Goal: Transaction & Acquisition: Book appointment/travel/reservation

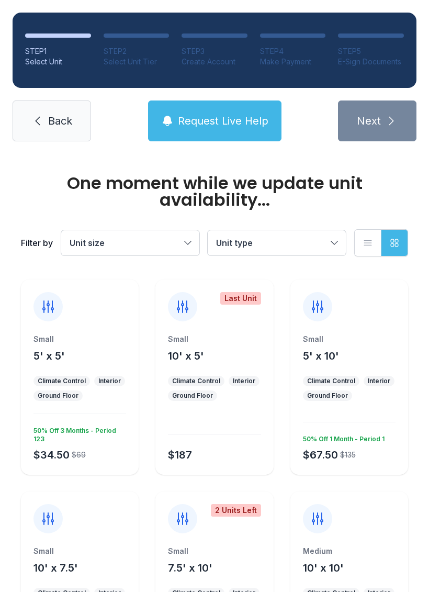
click at [34, 307] on div at bounding box center [47, 306] width 29 height 29
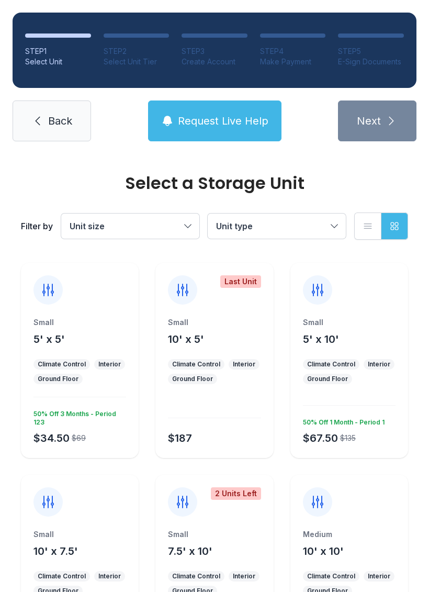
click at [47, 300] on div at bounding box center [47, 289] width 29 height 29
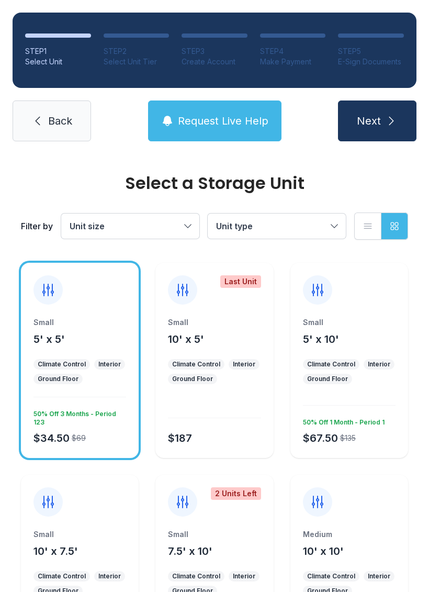
click at [381, 122] on span "Next" at bounding box center [369, 121] width 24 height 15
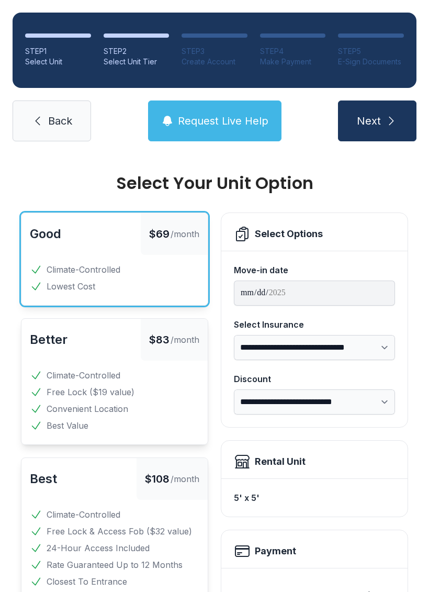
click at [395, 116] on icon "submit" at bounding box center [391, 121] width 13 height 13
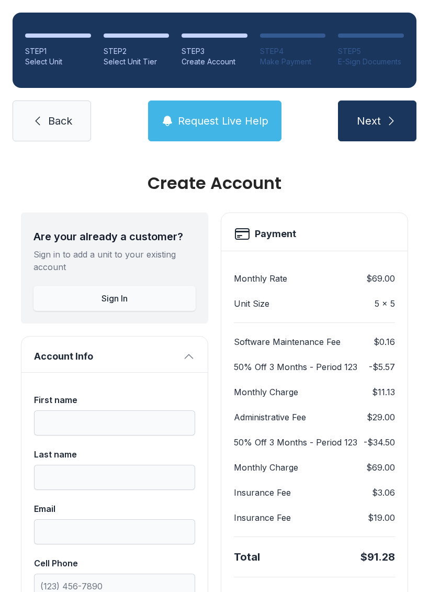
click at [47, 115] on link "Back" at bounding box center [52, 120] width 79 height 41
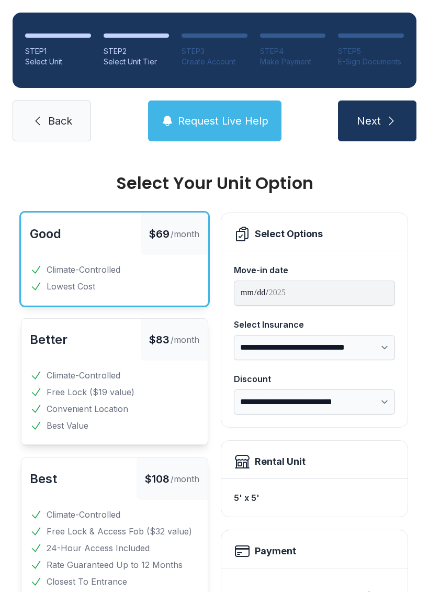
click at [47, 114] on link "Back" at bounding box center [52, 120] width 79 height 41
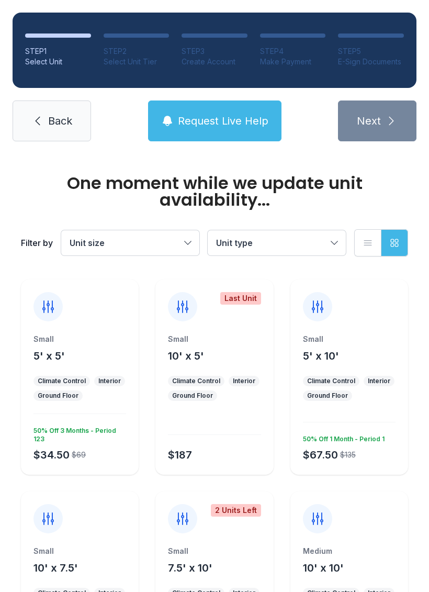
click at [37, 118] on icon at bounding box center [37, 121] width 13 height 13
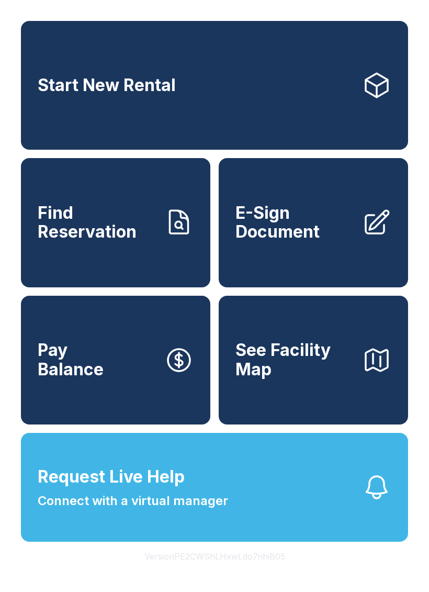
click at [337, 368] on span "See Facility Map" at bounding box center [295, 360] width 118 height 38
